Goal: Navigation & Orientation: Find specific page/section

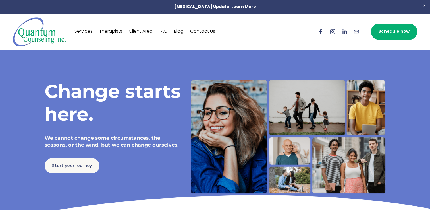
click at [164, 30] on link "FAQ" at bounding box center [163, 31] width 9 height 9
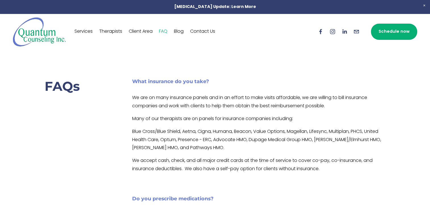
click at [86, 32] on link "Services" at bounding box center [84, 31] width 18 height 9
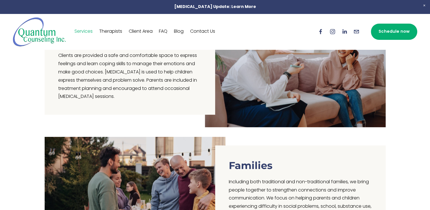
scroll to position [254, 0]
